Goal: Task Accomplishment & Management: Use online tool/utility

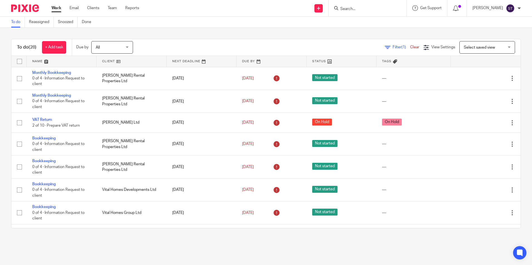
click at [350, 8] on input "Search" at bounding box center [365, 9] width 50 height 5
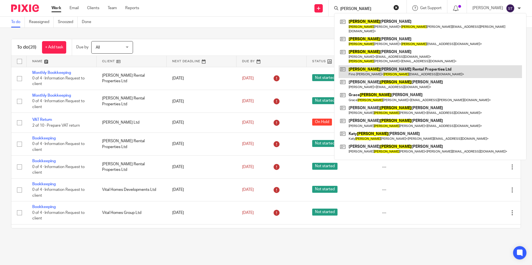
type input "[PERSON_NAME]"
click at [379, 66] on link at bounding box center [429, 71] width 183 height 13
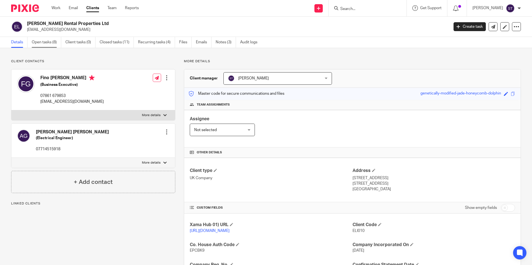
click at [51, 43] on link "Open tasks (8)" at bounding box center [46, 42] width 29 height 11
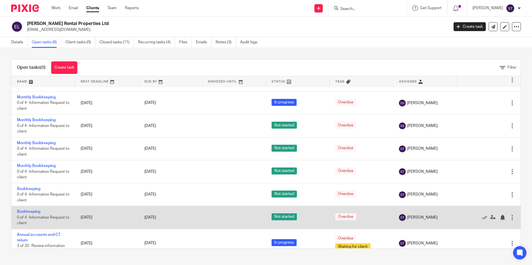
scroll to position [28, 0]
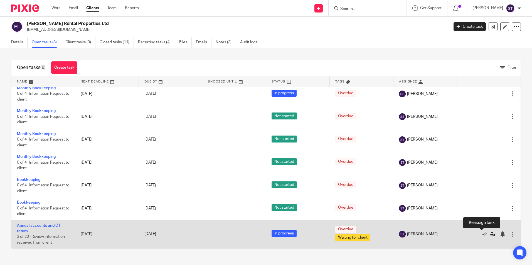
click at [490, 234] on icon at bounding box center [493, 235] width 6 height 6
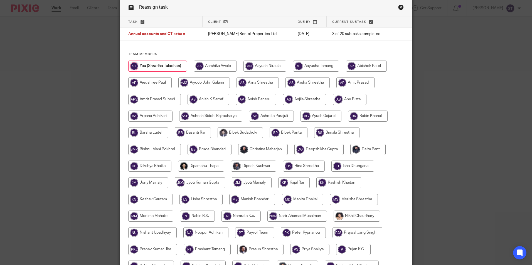
scroll to position [56, 0]
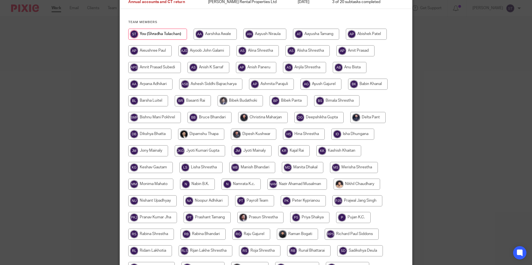
click at [149, 132] on input "radio" at bounding box center [149, 134] width 43 height 11
radio input "true"
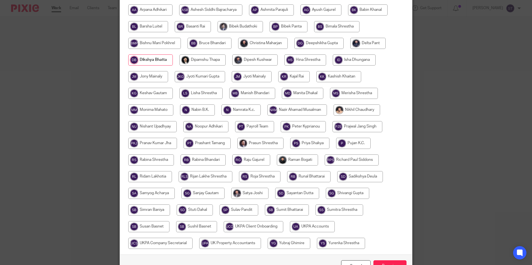
scroll to position [165, 0]
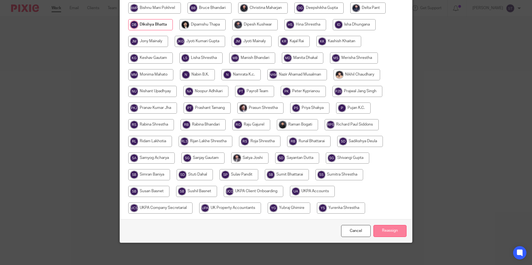
click at [378, 235] on input "Reassign" at bounding box center [389, 231] width 33 height 12
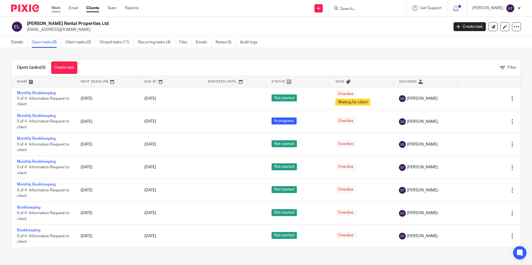
click at [55, 6] on link "Work" at bounding box center [55, 8] width 9 height 6
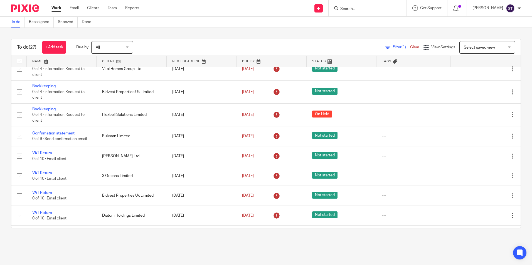
scroll to position [458, 0]
